Goal: Transaction & Acquisition: Purchase product/service

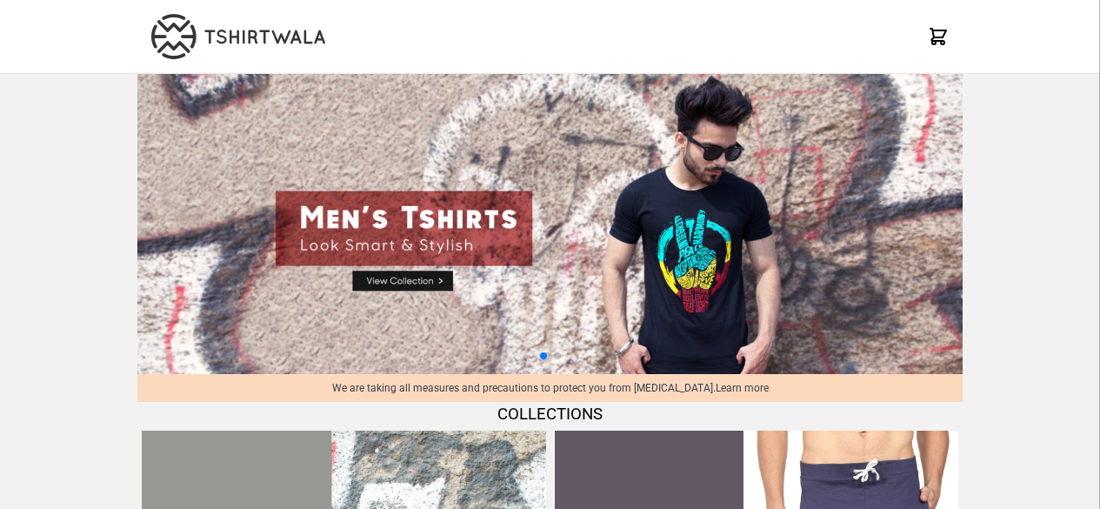
scroll to position [670, 0]
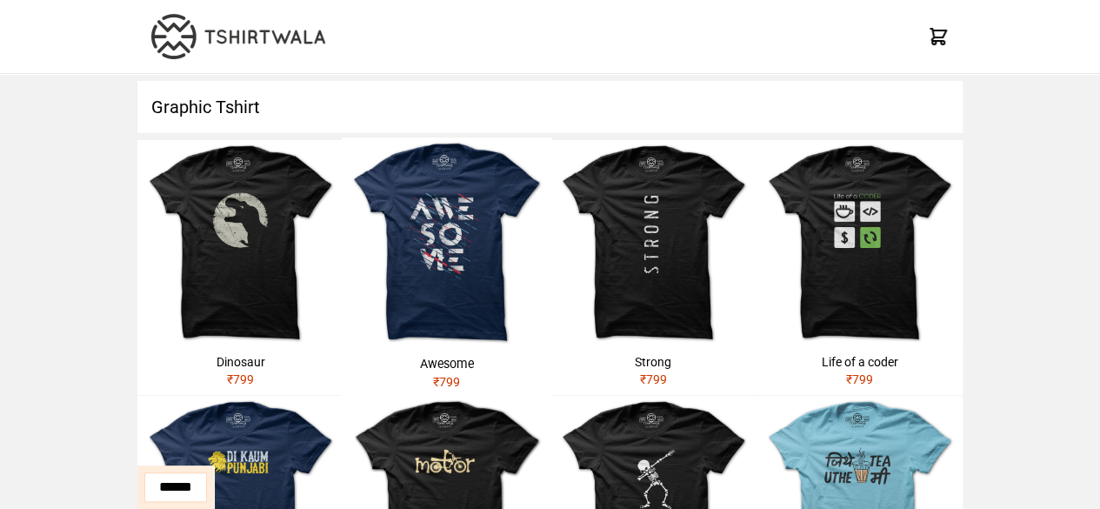
scroll to position [72, 0]
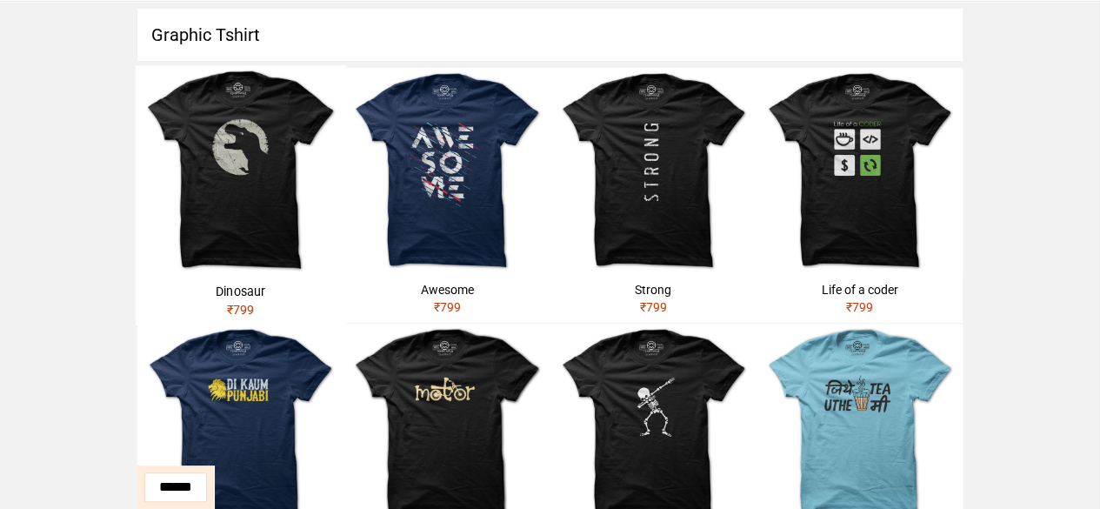
click at [236, 243] on img at bounding box center [241, 170] width 210 height 210
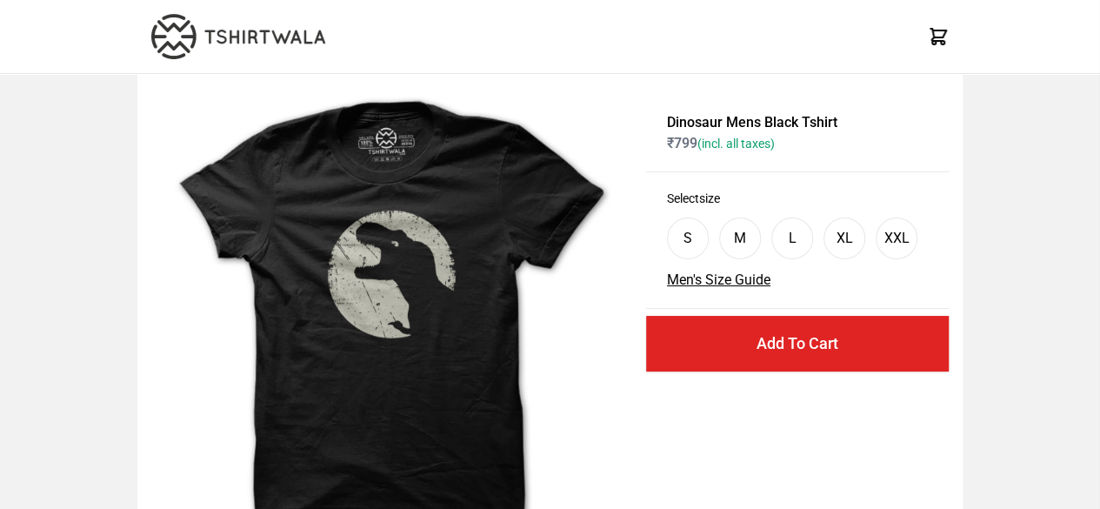
scroll to position [88, 0]
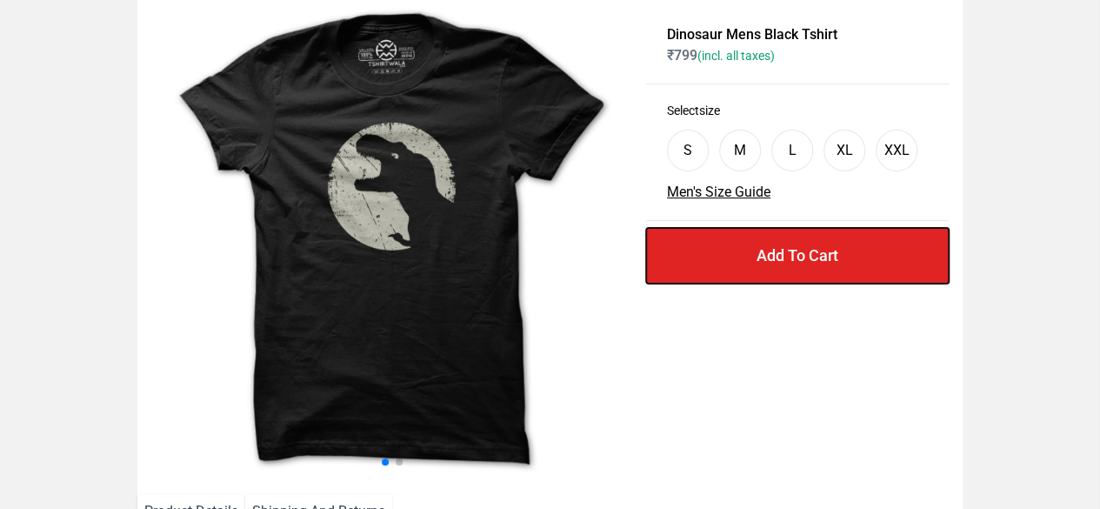
click at [803, 236] on button "Add To Cart" at bounding box center [797, 256] width 303 height 56
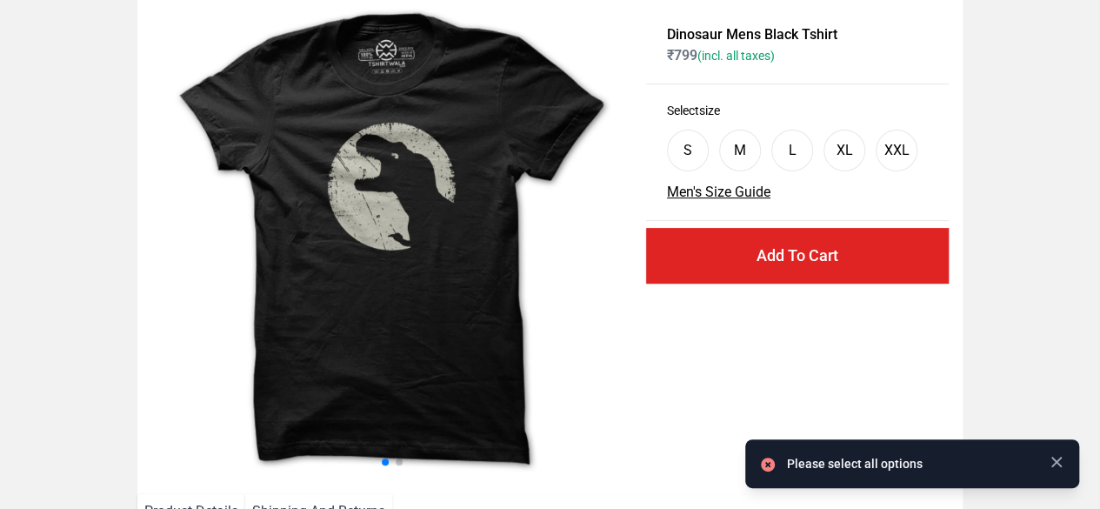
click at [782, 160] on div "L" at bounding box center [792, 151] width 42 height 42
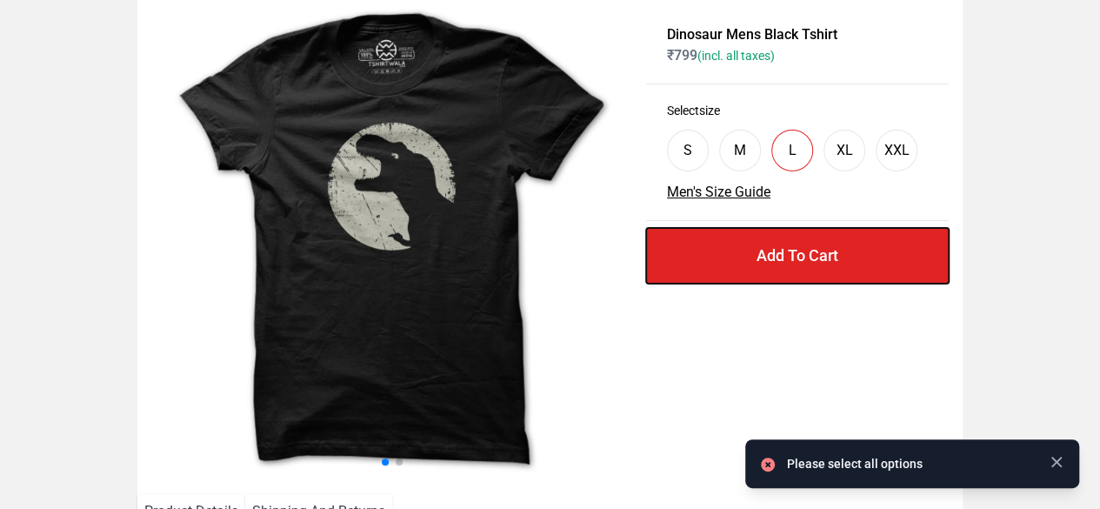
click at [786, 275] on button "Add To Cart" at bounding box center [797, 256] width 303 height 56
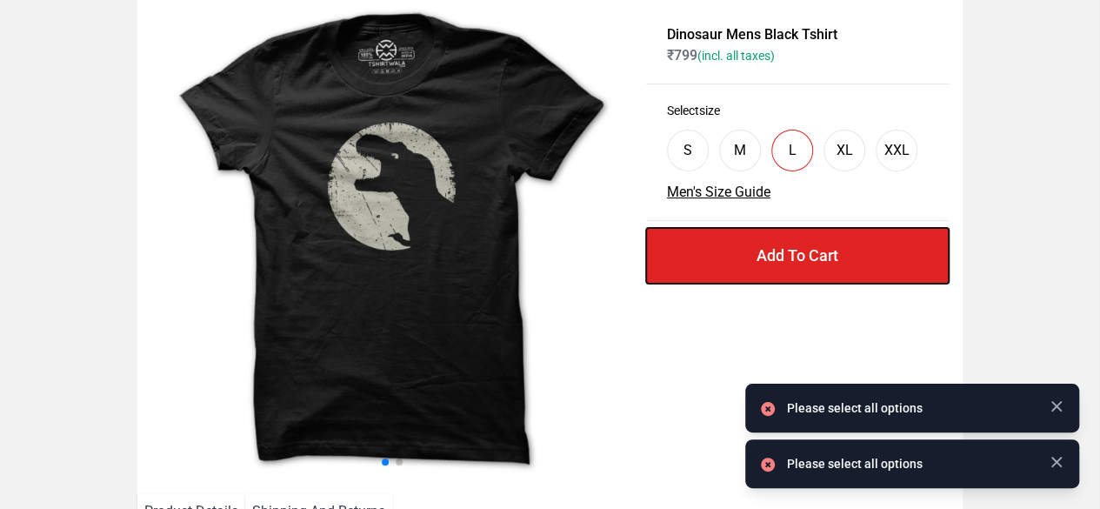
click at [848, 260] on button "Add To Cart" at bounding box center [797, 256] width 303 height 56
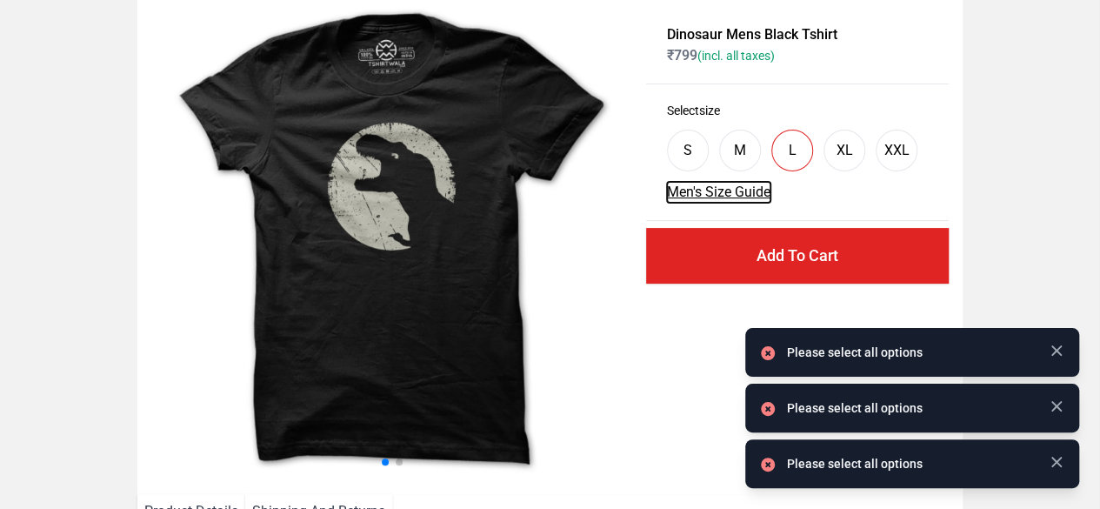
click at [733, 199] on button "Men's Size Guide" at bounding box center [718, 192] width 103 height 21
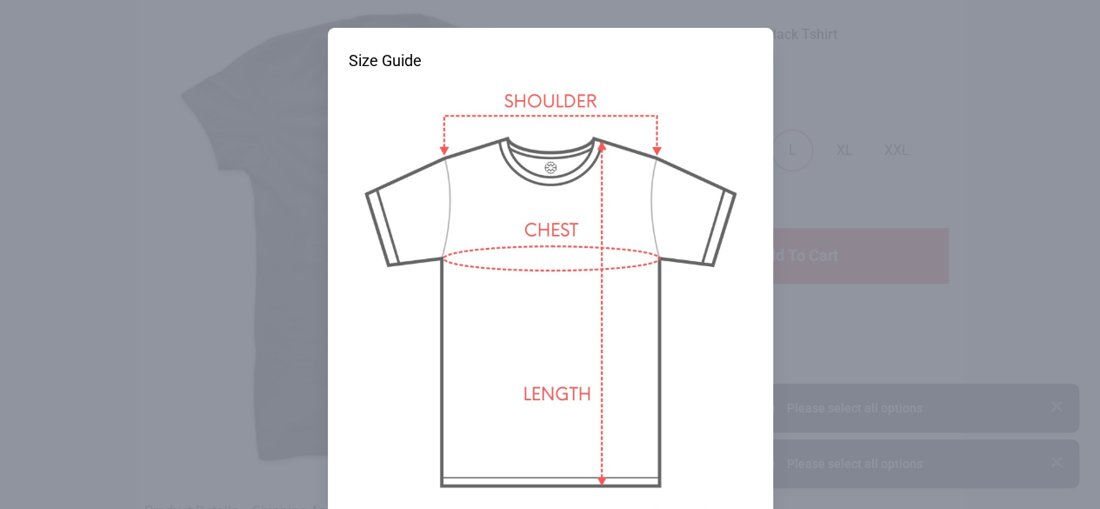
click at [709, 143] on img at bounding box center [550, 361] width 403 height 576
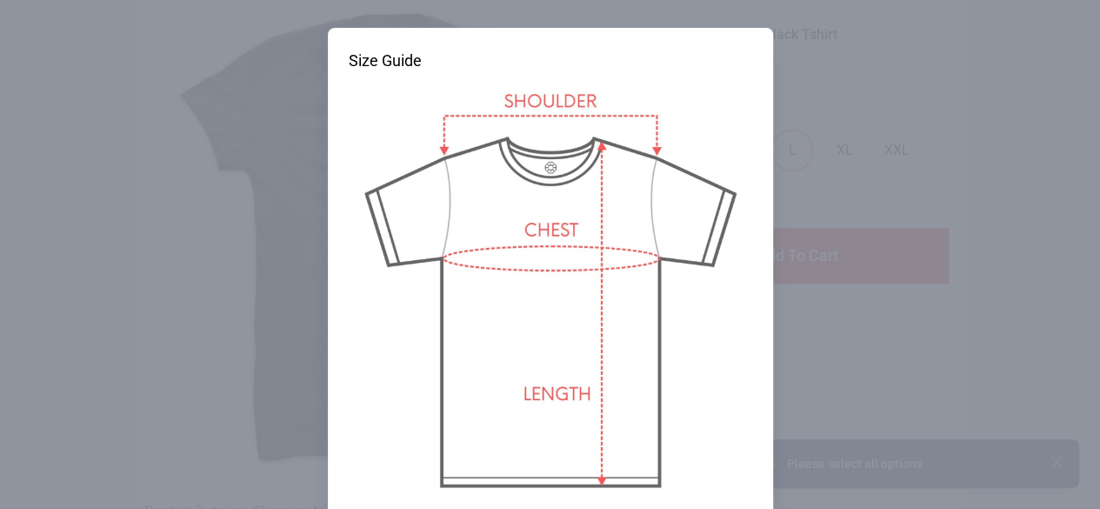
click at [937, 227] on div at bounding box center [550, 254] width 1100 height 509
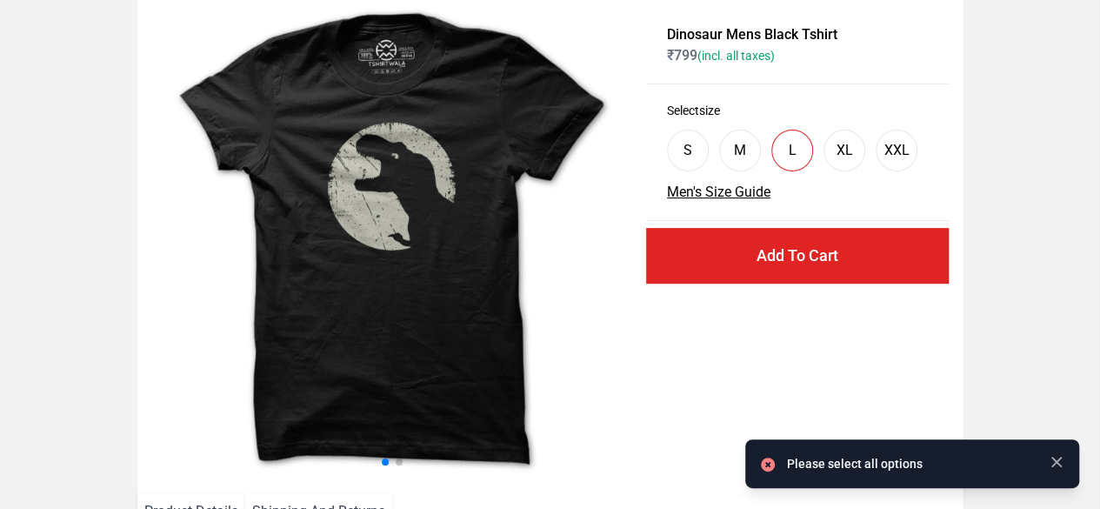
click at [853, 157] on div "XL" at bounding box center [844, 151] width 42 height 42
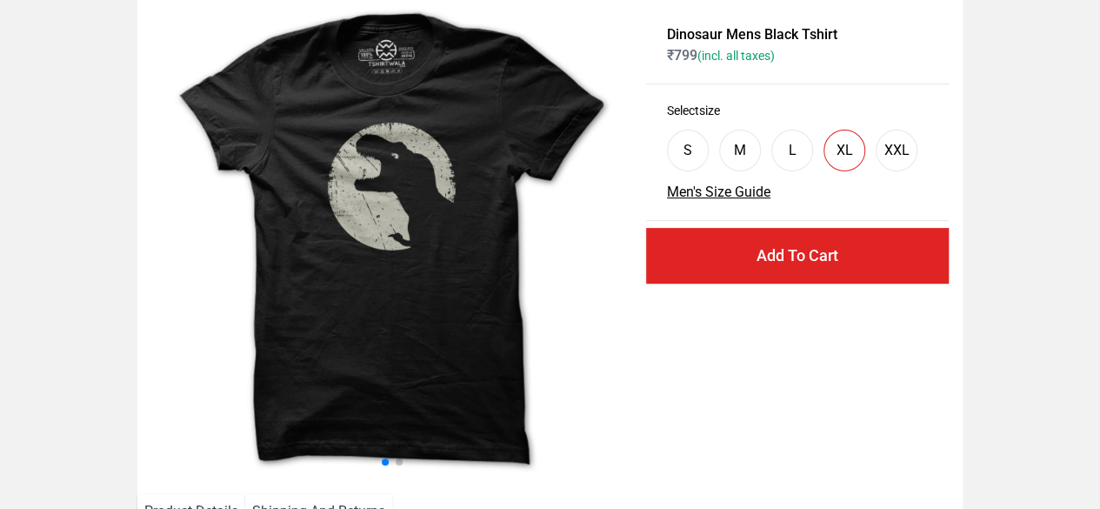
click at [853, 157] on div "XL" at bounding box center [844, 151] width 42 height 42
click at [803, 239] on button "Add To Cart" at bounding box center [797, 256] width 303 height 56
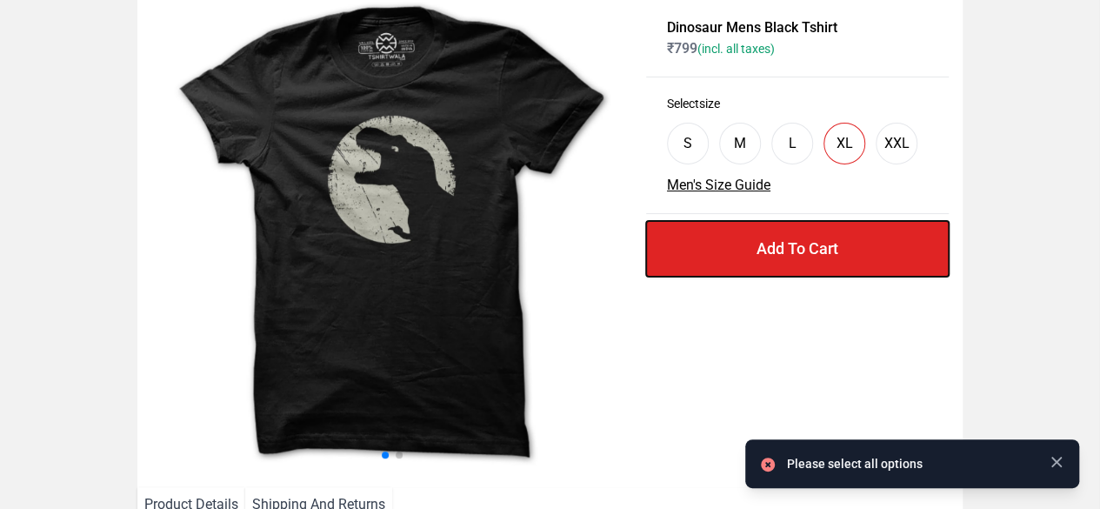
scroll to position [0, 0]
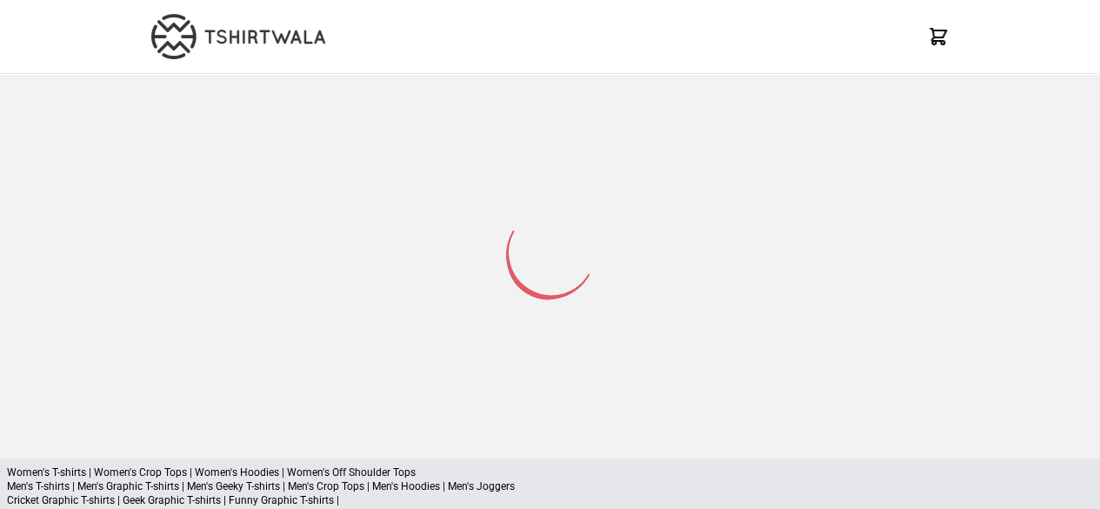
scroll to position [72, 0]
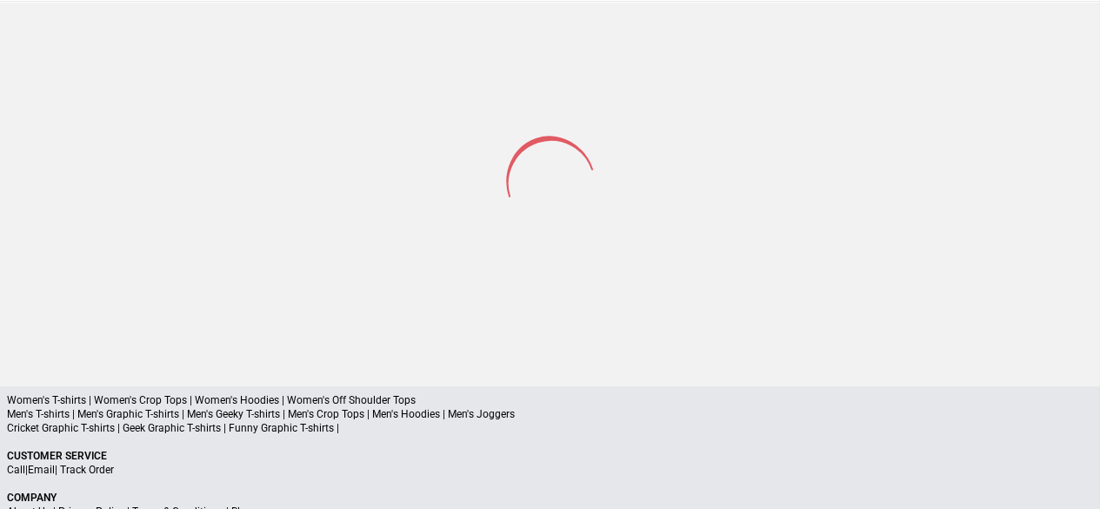
select select "*********"
